Goal: Navigation & Orientation: Find specific page/section

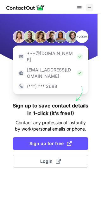
click at [92, 7] on button at bounding box center [90, 8] width 8 height 8
